Goal: Book appointment/travel/reservation

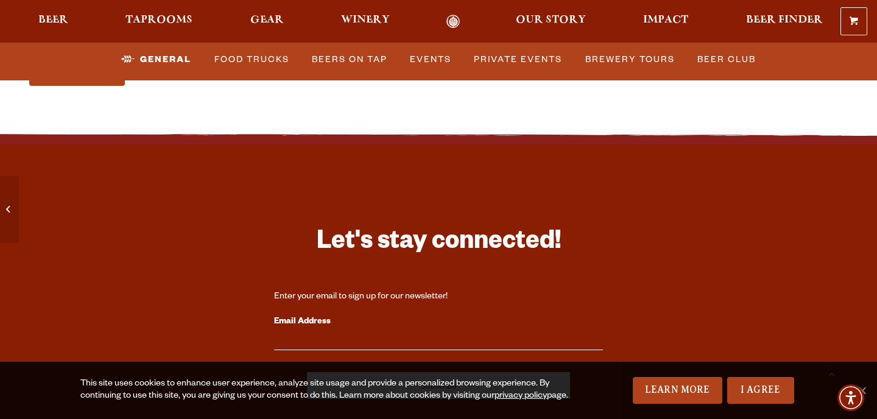
scroll to position [4987, 0]
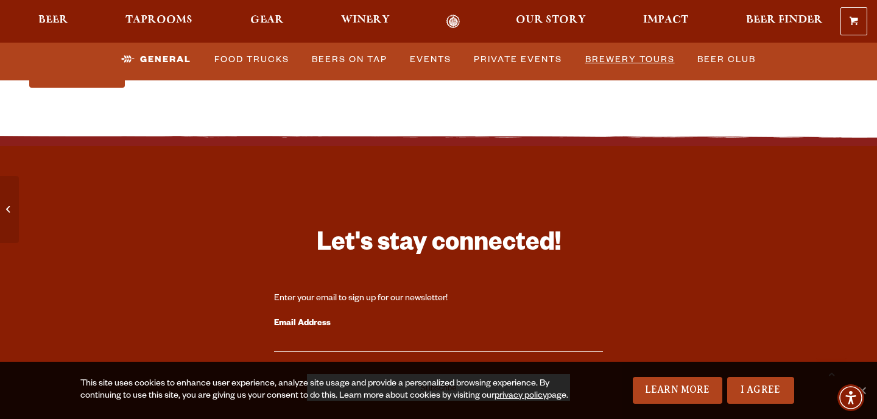
click at [623, 69] on link "Brewery Tours" at bounding box center [630, 60] width 99 height 28
